Goal: Browse casually

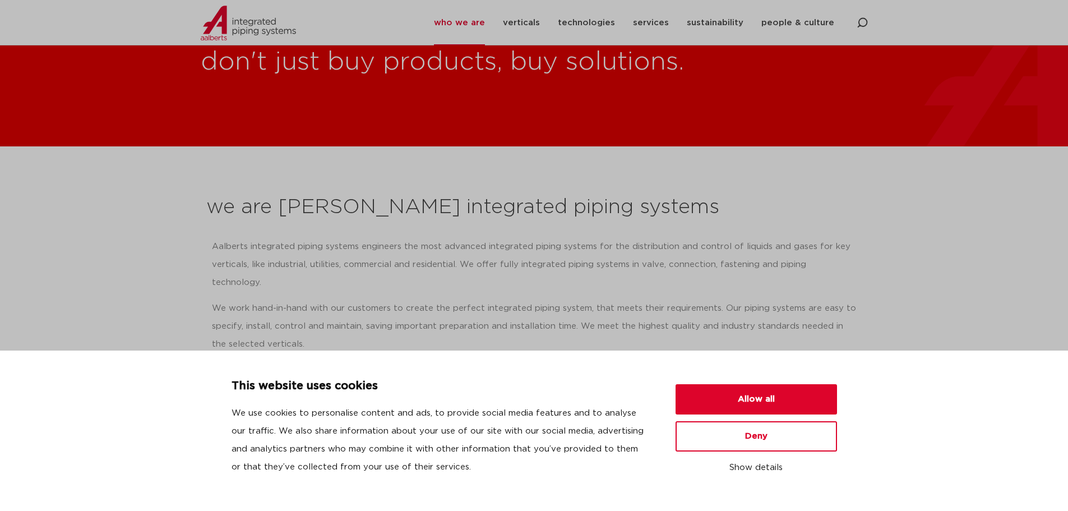
scroll to position [224, 0]
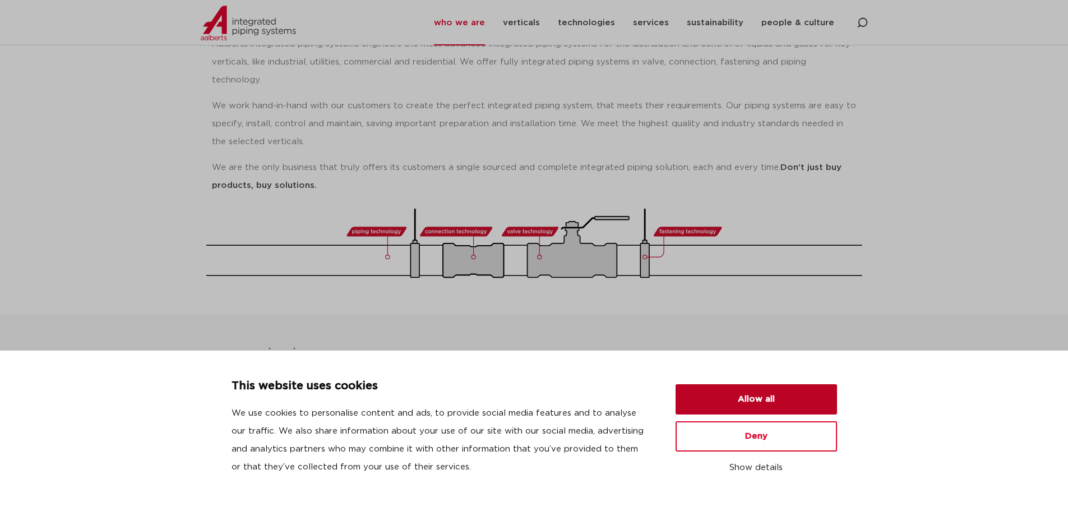
click at [749, 407] on button "Allow all" at bounding box center [755, 399] width 161 height 30
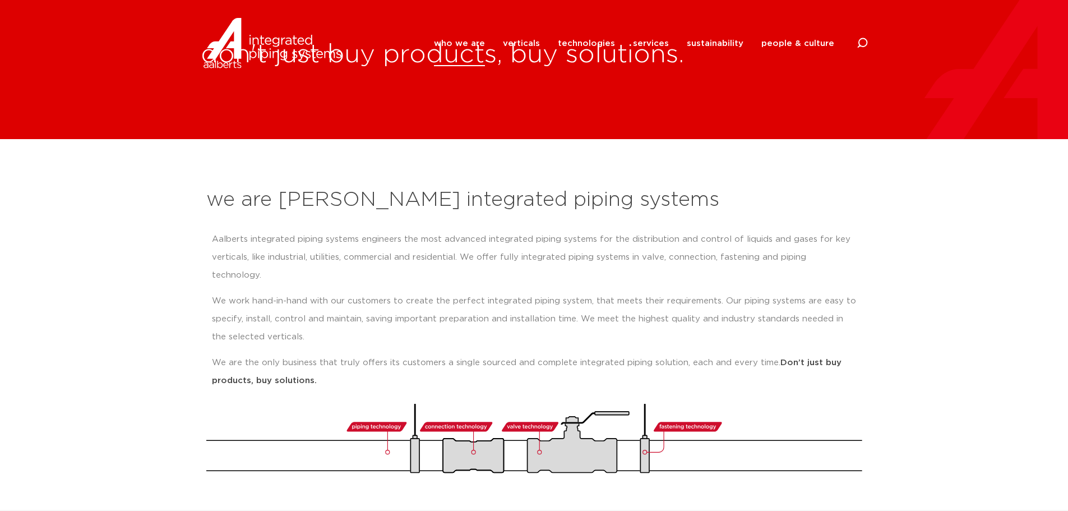
scroll to position [0, 0]
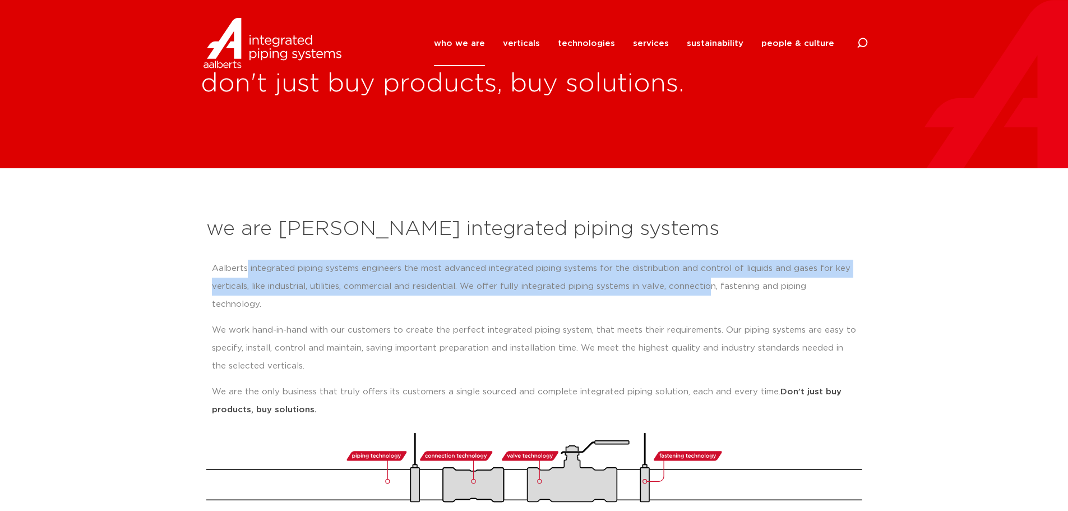
drag, startPoint x: 247, startPoint y: 267, endPoint x: 707, endPoint y: 277, distance: 460.3
click at [707, 277] on p "Aalberts integrated piping systems engineers the most advanced integrated pipin…" at bounding box center [534, 286] width 645 height 54
click at [267, 286] on p "Aalberts integrated piping systems engineers the most advanced integrated pipin…" at bounding box center [534, 286] width 645 height 54
click at [348, 288] on p "Aalberts integrated piping systems engineers the most advanced integrated pipin…" at bounding box center [534, 286] width 645 height 54
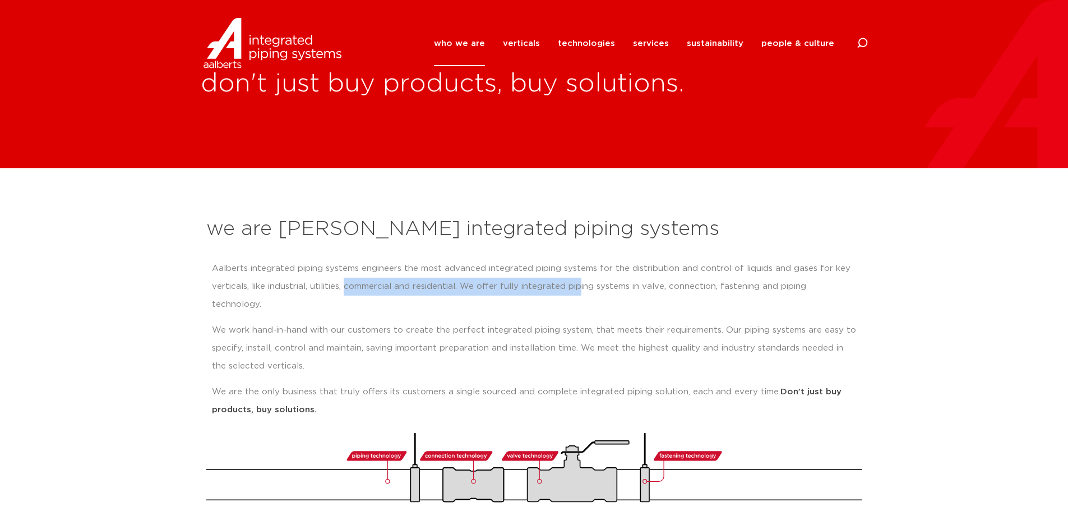
drag, startPoint x: 345, startPoint y: 288, endPoint x: 577, endPoint y: 293, distance: 232.1
click at [577, 293] on p "Aalberts integrated piping systems engineers the most advanced integrated pipin…" at bounding box center [534, 286] width 645 height 54
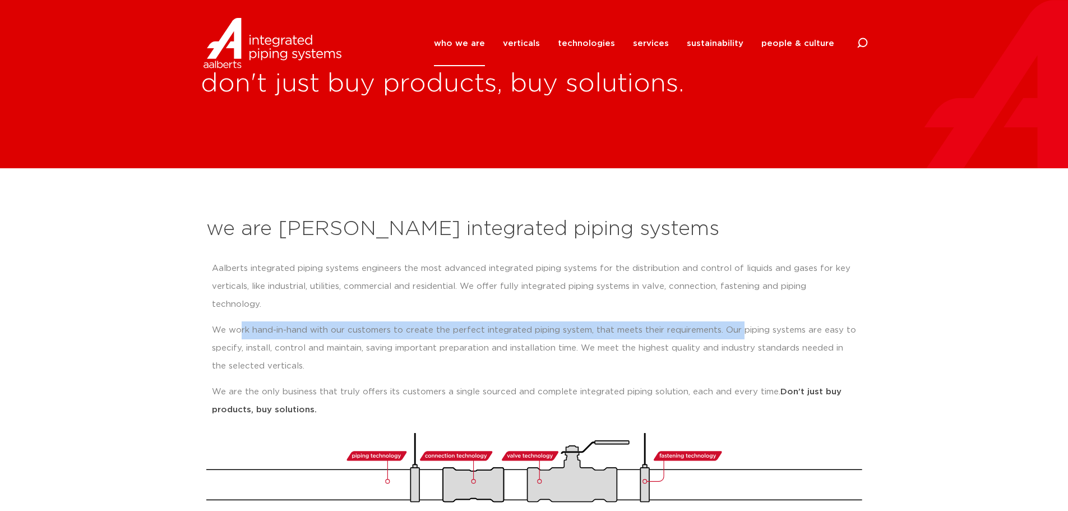
drag, startPoint x: 242, startPoint y: 311, endPoint x: 738, endPoint y: 312, distance: 496.0
click at [738, 321] on p "We work hand-in-hand with our customers to create the perfect integrated piping…" at bounding box center [534, 348] width 645 height 54
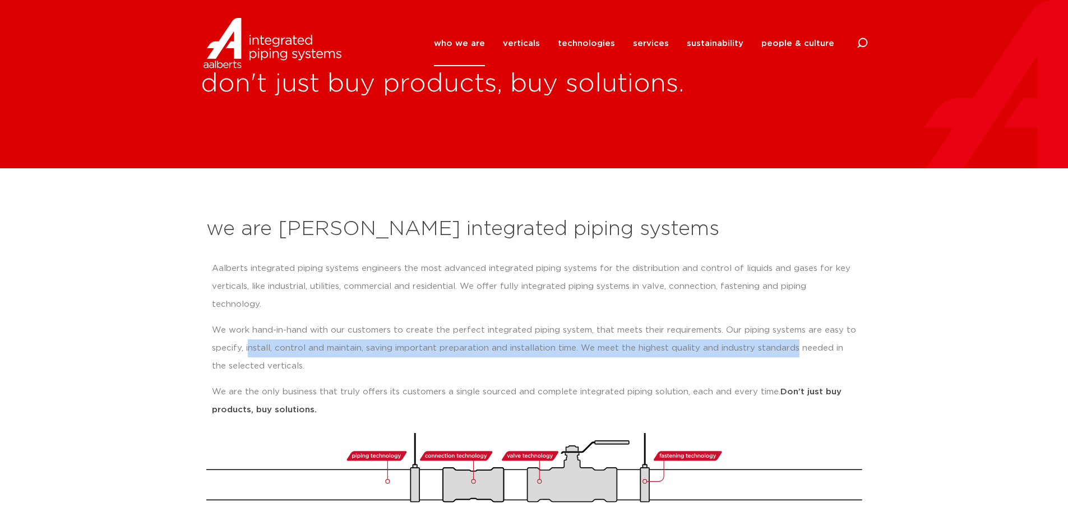
drag, startPoint x: 271, startPoint y: 330, endPoint x: 794, endPoint y: 327, distance: 523.5
click at [794, 327] on p "We work hand-in-hand with our customers to create the perfect integrated piping…" at bounding box center [534, 348] width 645 height 54
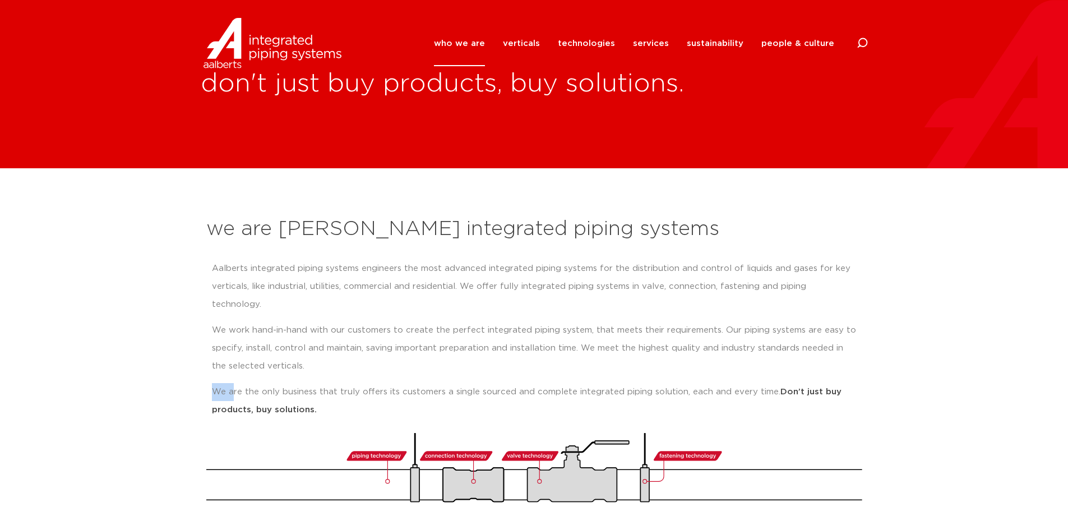
drag, startPoint x: 270, startPoint y: 373, endPoint x: 401, endPoint y: 358, distance: 131.4
click at [402, 356] on div "Aalberts integrated piping systems engineers the most advanced integrated pipin…" at bounding box center [534, 338] width 645 height 159
click at [395, 364] on div "Aalberts integrated piping systems engineers the most advanced integrated pipin…" at bounding box center [534, 338] width 645 height 159
